Goal: Transaction & Acquisition: Register for event/course

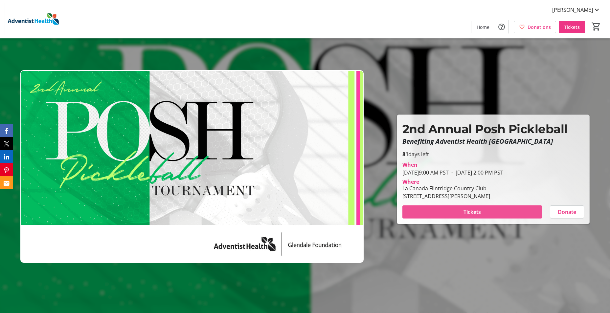
click at [469, 211] on span "Tickets" at bounding box center [471, 212] width 17 height 8
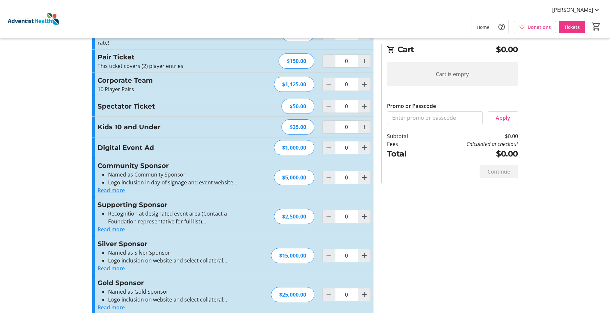
scroll to position [25, 0]
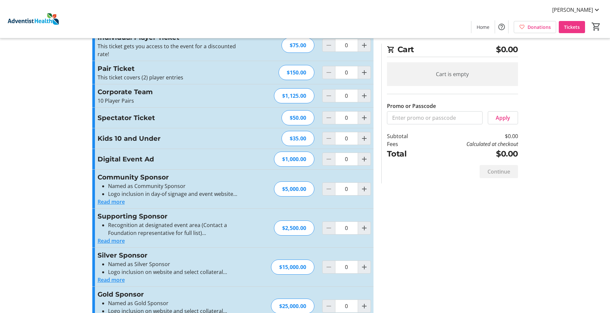
click at [113, 242] on button "Read more" at bounding box center [111, 241] width 27 height 8
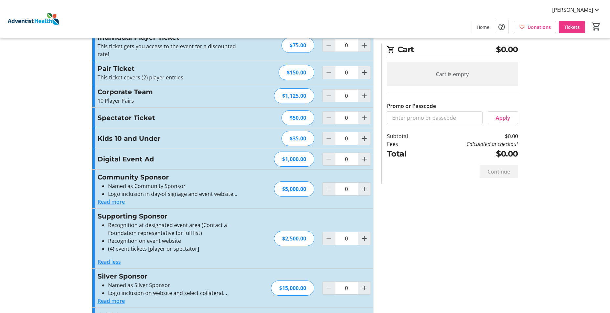
click at [57, 242] on tr-checkout-feature-upsell-ui "Cart $0.00 Cart is empty Promo or Passcode Apply Subtotal $0.00 Fees Calculated…" at bounding box center [305, 204] width 610 height 458
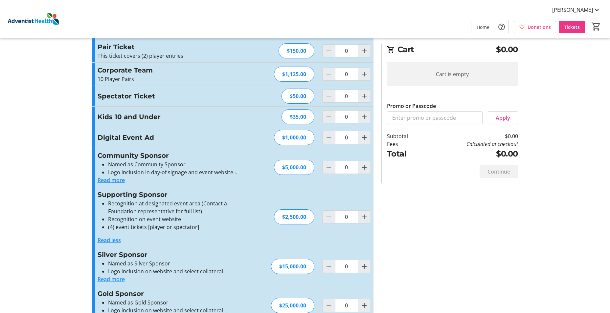
scroll to position [57, 0]
